Goal: Transaction & Acquisition: Purchase product/service

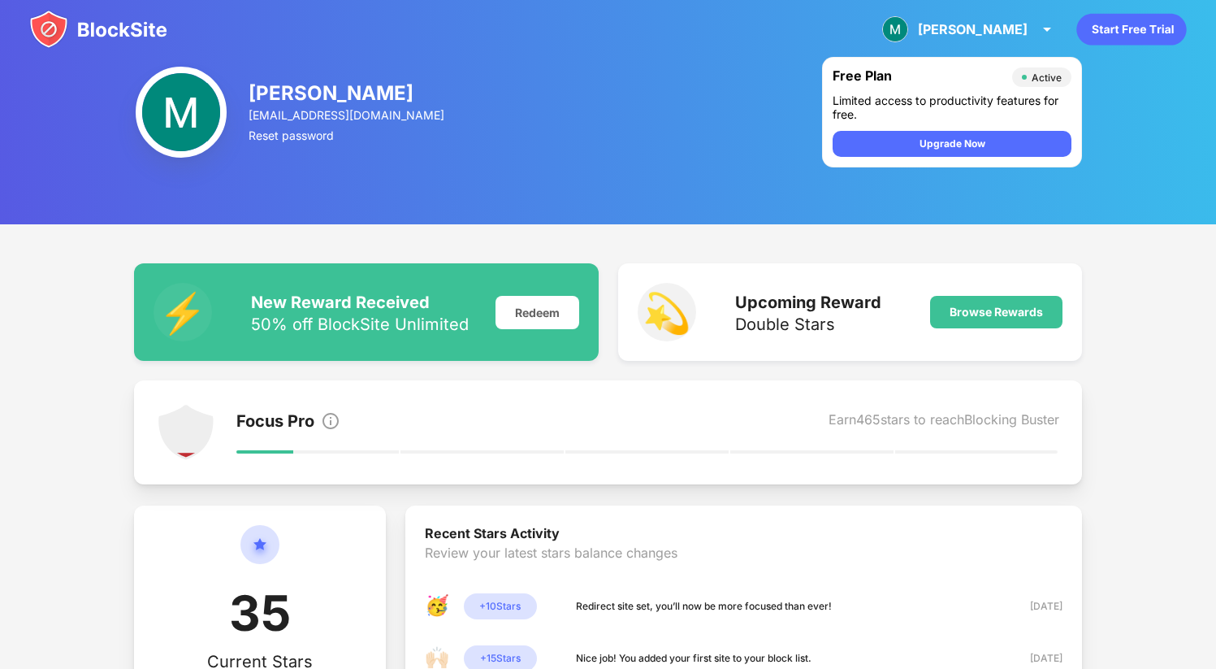
scroll to position [184, 0]
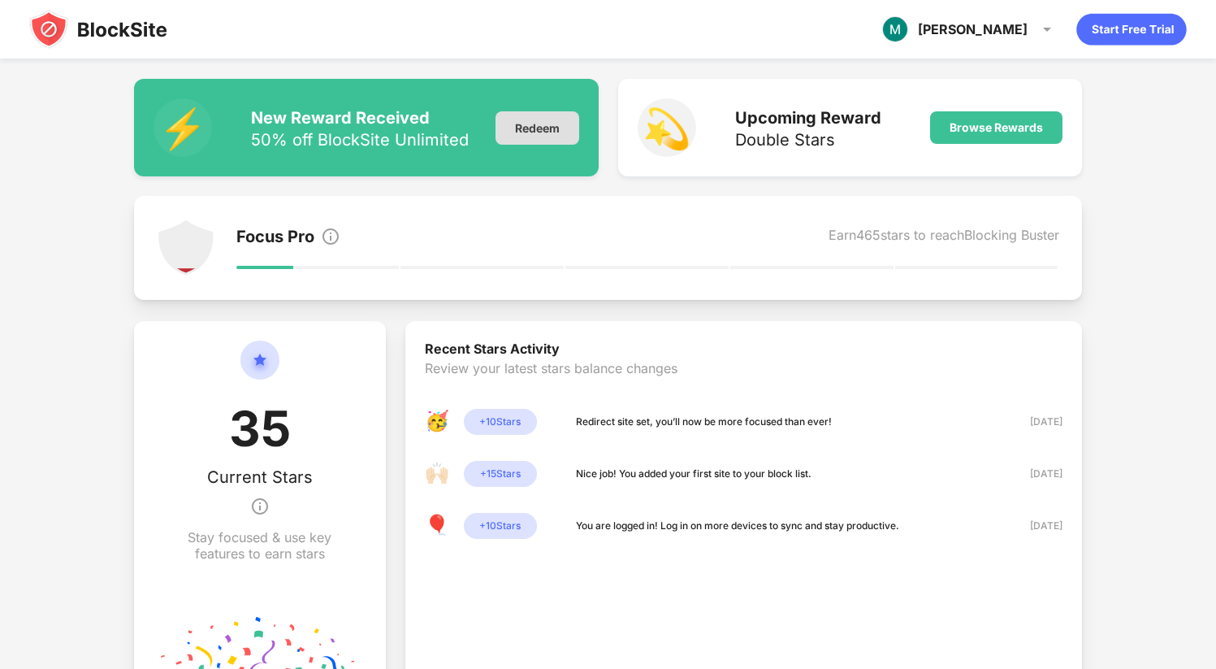
click at [535, 123] on div "Redeem" at bounding box center [538, 127] width 84 height 33
